Goal: Book appointment/travel/reservation

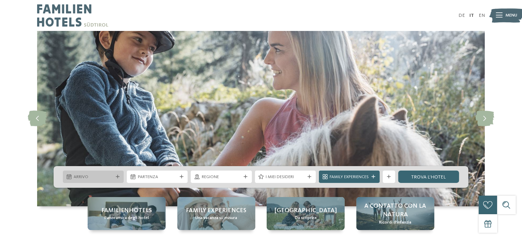
click at [114, 175] on div at bounding box center [117, 177] width 6 height 4
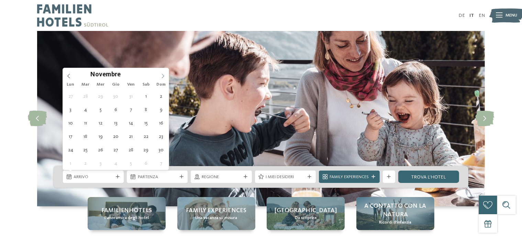
click at [166, 74] on span at bounding box center [163, 74] width 12 height 12
type div "26.12.2025"
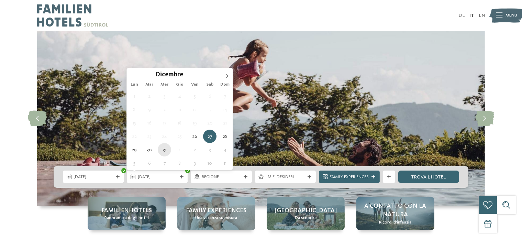
type div "31.12.2025"
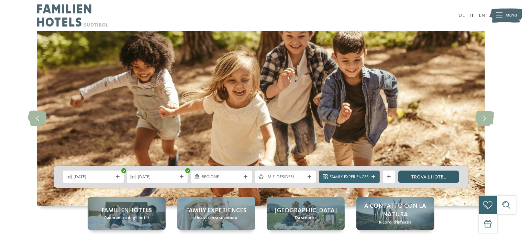
click at [433, 178] on link "trova l’hotel" at bounding box center [428, 176] width 61 height 12
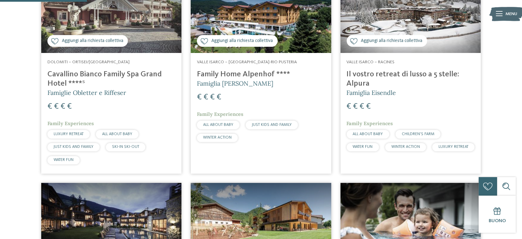
scroll to position [233, 0]
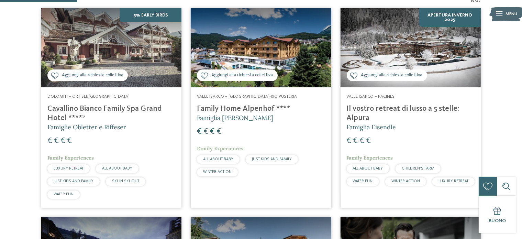
click at [369, 109] on h4 "Il vostro retreat di lusso a 5 stelle: Alpura" at bounding box center [411, 113] width 128 height 19
click at [146, 110] on h4 "Cavallino Bianco Family Spa Grand Hotel ****ˢ" at bounding box center [111, 113] width 128 height 19
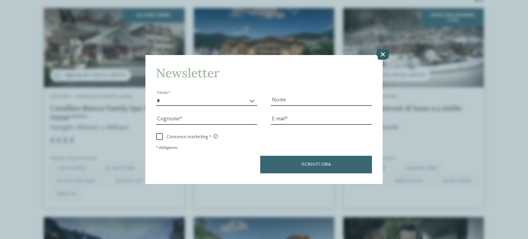
click at [382, 53] on icon at bounding box center [382, 54] width 13 height 11
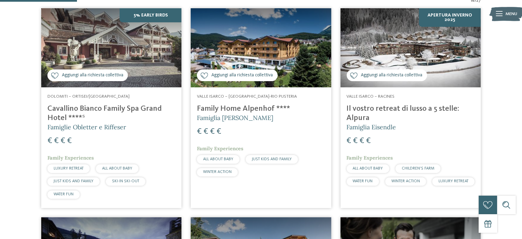
click at [104, 110] on h4 "Cavallino Bianco Family Spa Grand Hotel ****ˢ" at bounding box center [111, 113] width 128 height 19
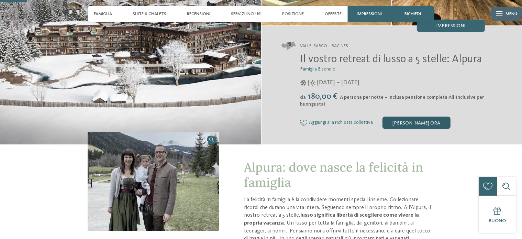
click at [409, 120] on div "[PERSON_NAME] ora" at bounding box center [417, 123] width 68 height 12
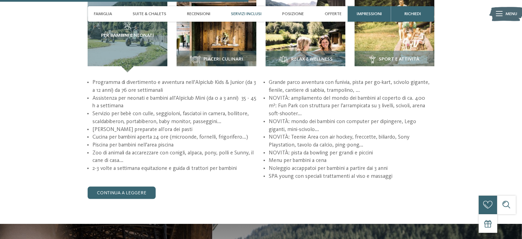
scroll to position [878, 0]
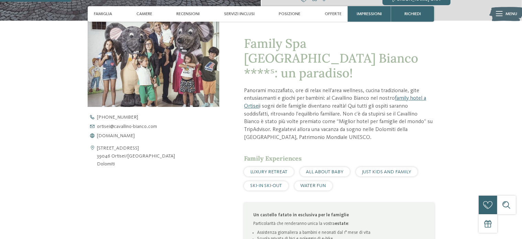
scroll to position [309, 0]
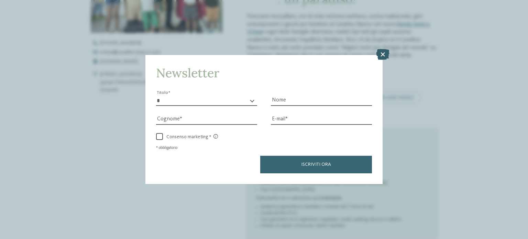
click at [382, 55] on icon at bounding box center [382, 54] width 13 height 11
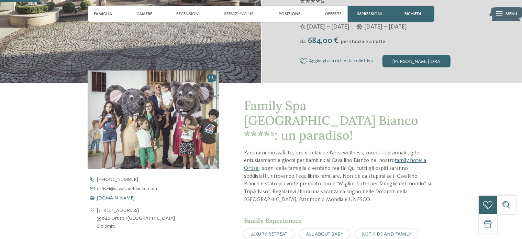
click at [131, 197] on span "[DOMAIN_NAME]" at bounding box center [116, 198] width 38 height 5
